Goal: Task Accomplishment & Management: Use online tool/utility

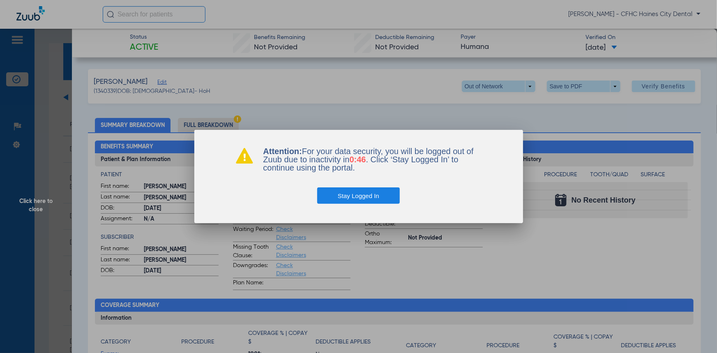
click at [371, 201] on button "Stay Logged In" at bounding box center [358, 195] width 83 height 16
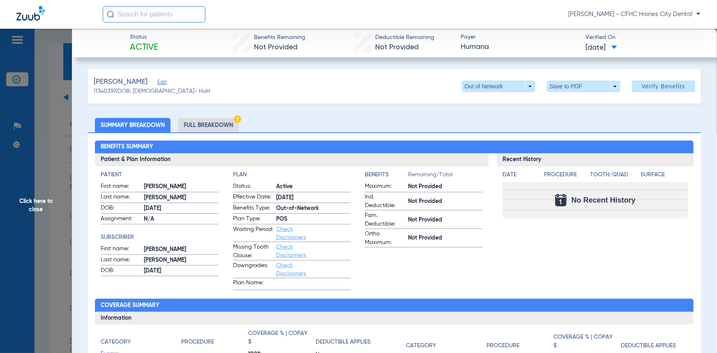
click at [40, 201] on span "Click here to close" at bounding box center [36, 205] width 72 height 353
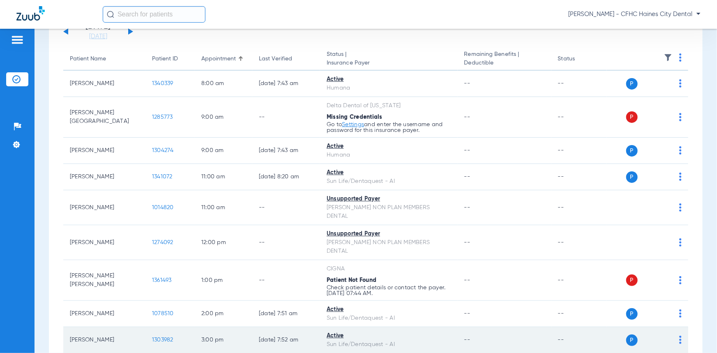
scroll to position [52, 0]
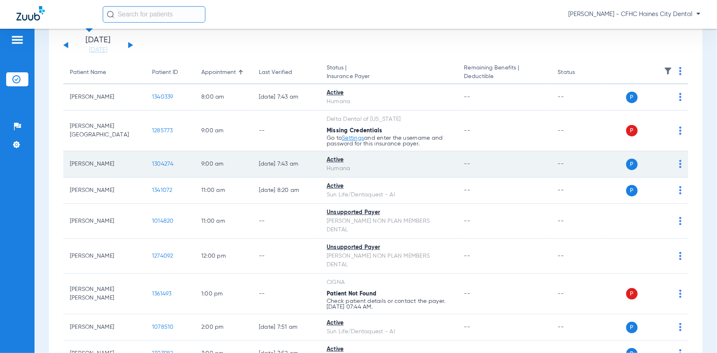
click at [150, 160] on td "1304274" at bounding box center [169, 164] width 49 height 26
click at [157, 163] on span "1304274" at bounding box center [163, 164] width 22 height 6
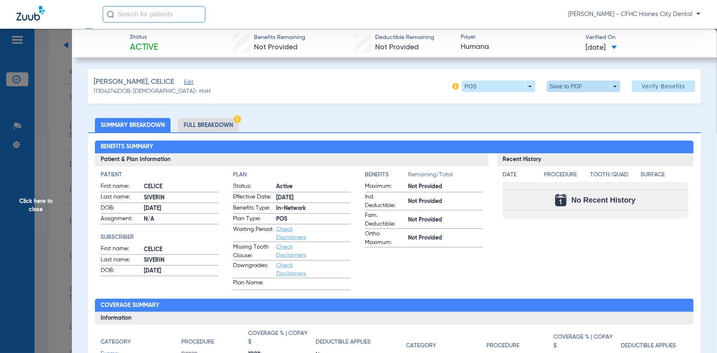
click at [569, 92] on button "Save to PDF arrow_drop_down" at bounding box center [584, 87] width 74 height 12
click at [571, 99] on button "insert_drive_file Save to PDF" at bounding box center [573, 102] width 62 height 16
click at [36, 197] on span "Click here to close" at bounding box center [36, 205] width 72 height 353
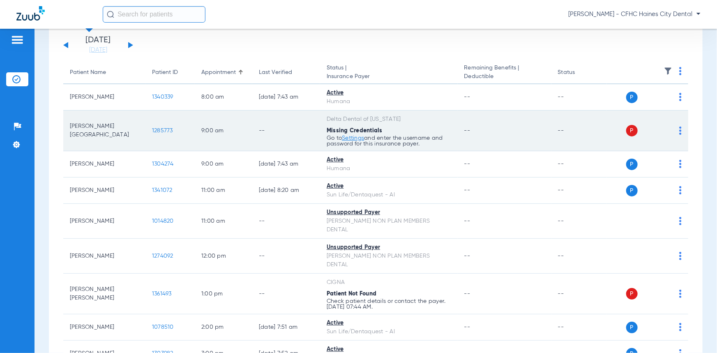
click at [151, 135] on td "1285773" at bounding box center [169, 131] width 49 height 41
click at [158, 132] on span "1285773" at bounding box center [162, 131] width 21 height 6
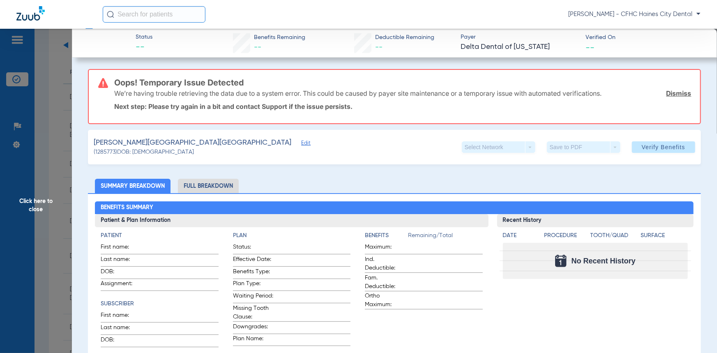
click at [30, 204] on span "Click here to close" at bounding box center [36, 205] width 72 height 353
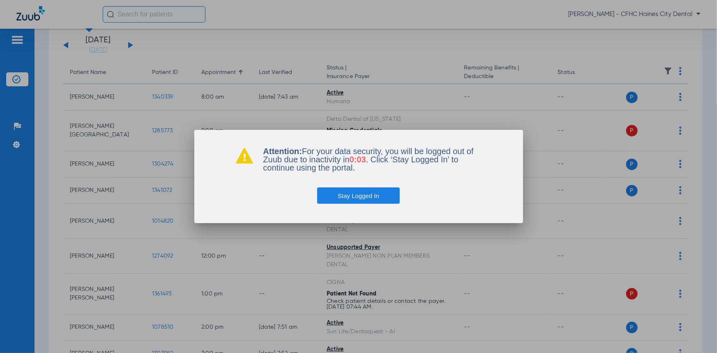
click at [336, 201] on button "Stay Logged In" at bounding box center [358, 195] width 83 height 16
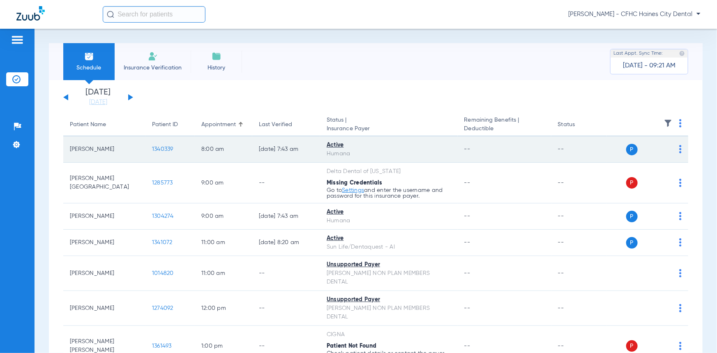
scroll to position [0, 0]
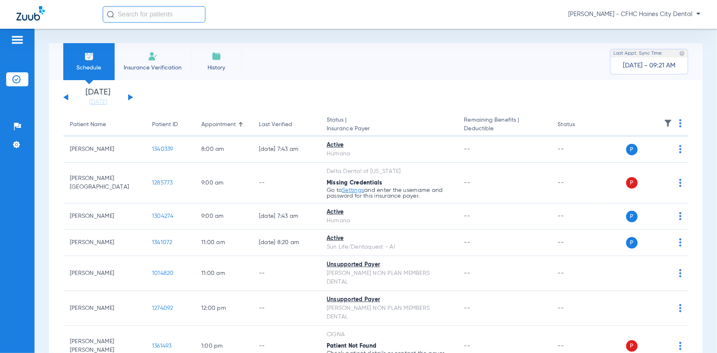
click at [127, 96] on div "[DATE] [DATE] [DATE] [DATE] [DATE] [DATE] [DATE] [DATE] [DATE] [DATE] [DATE] [D…" at bounding box center [98, 97] width 70 height 18
click at [129, 99] on div "[DATE] [DATE] [DATE] [DATE] [DATE] [DATE] [DATE] [DATE] [DATE] [DATE] [DATE] [D…" at bounding box center [98, 97] width 70 height 18
click at [131, 96] on button at bounding box center [130, 97] width 5 height 6
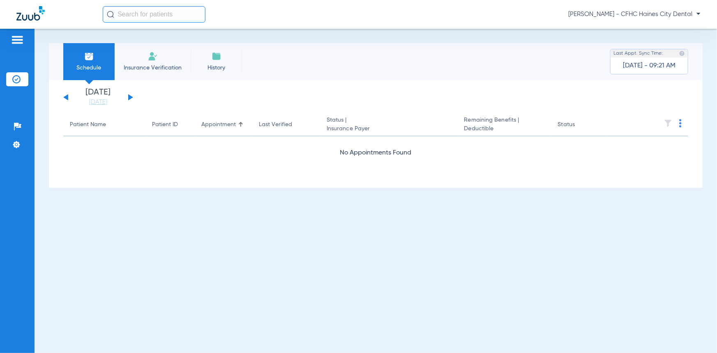
click at [131, 97] on button at bounding box center [130, 97] width 5 height 6
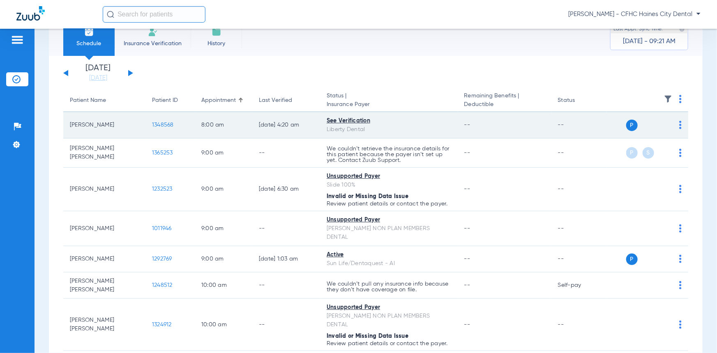
scroll to position [37, 0]
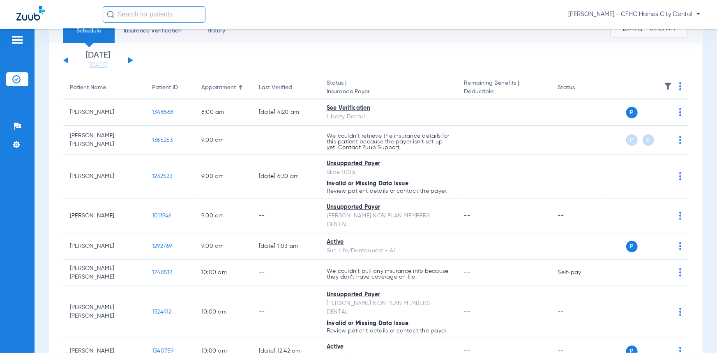
click at [677, 89] on th at bounding box center [647, 87] width 81 height 23
click at [676, 86] on th at bounding box center [647, 87] width 81 height 23
click at [676, 85] on th at bounding box center [647, 87] width 81 height 23
click at [679, 89] on img at bounding box center [680, 86] width 2 height 8
click at [662, 111] on button "Verify All" at bounding box center [643, 119] width 65 height 16
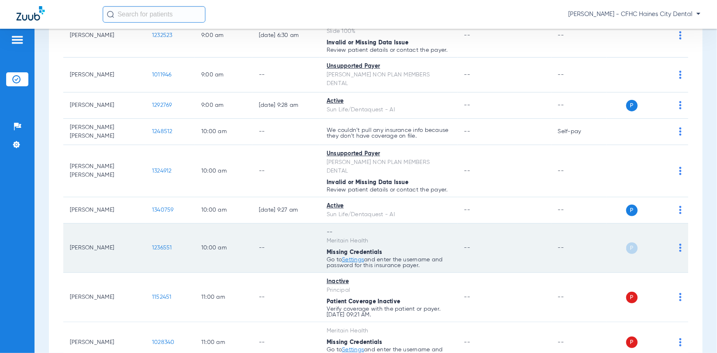
scroll to position [0, 0]
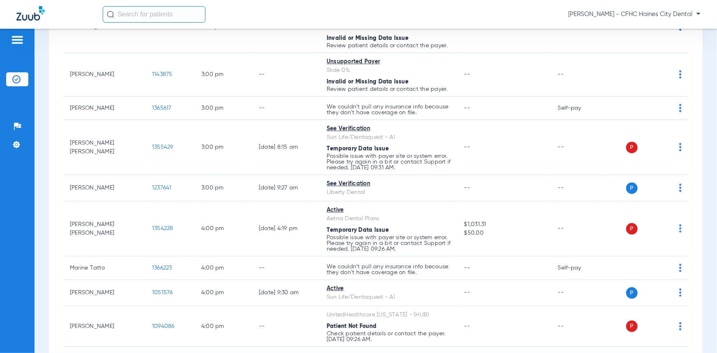
scroll to position [822, 0]
